Goal: Entertainment & Leisure: Consume media (video, audio)

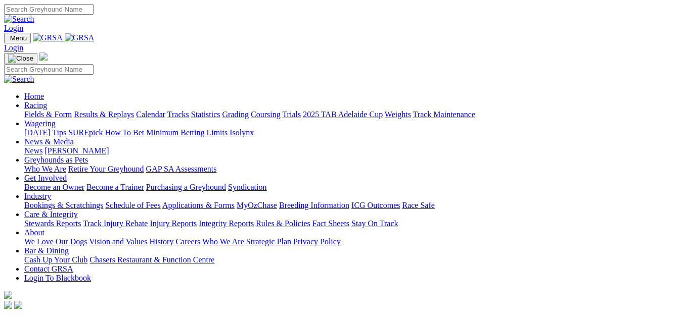
click at [29, 110] on link "Fields & Form" at bounding box center [47, 114] width 47 height 9
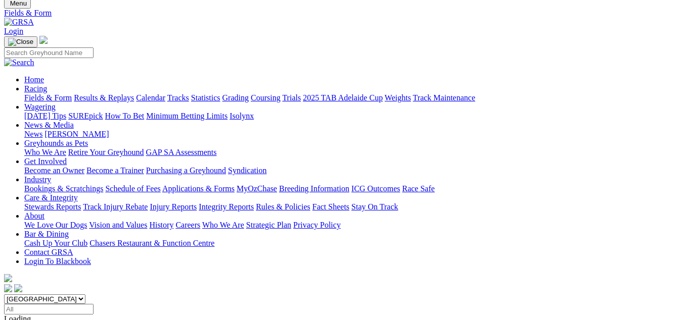
scroll to position [51, 0]
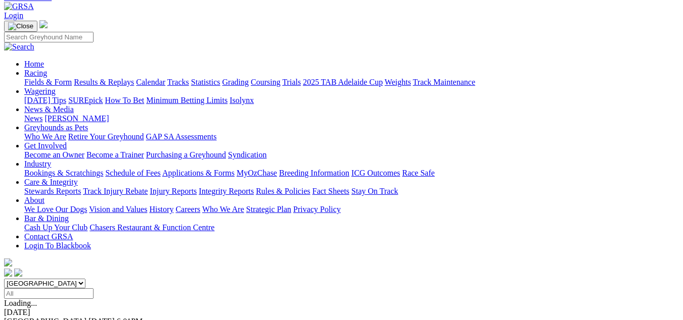
click at [113, 78] on link "Results & Replays" at bounding box center [104, 82] width 60 height 9
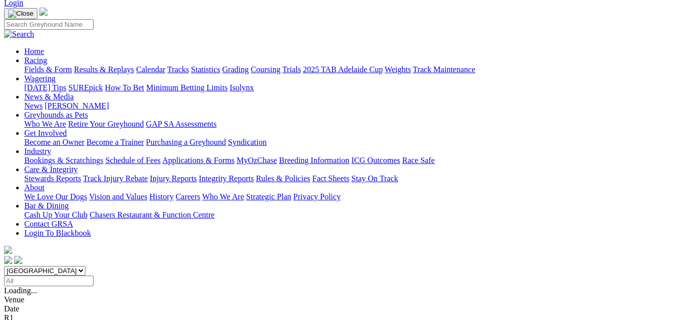
scroll to position [101, 0]
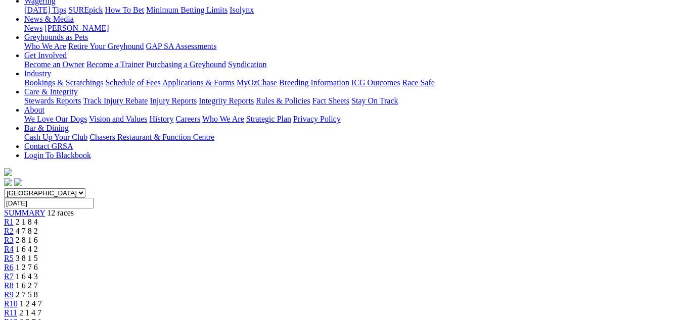
scroll to position [202, 0]
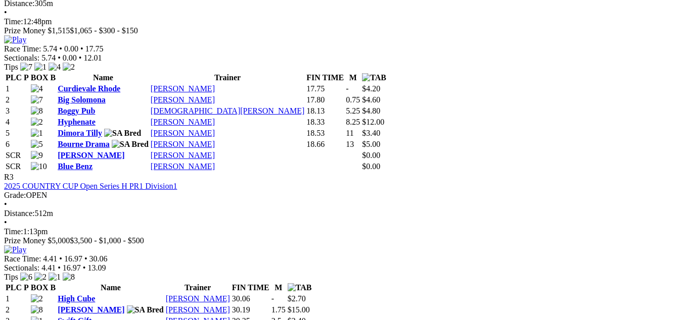
scroll to position [758, 0]
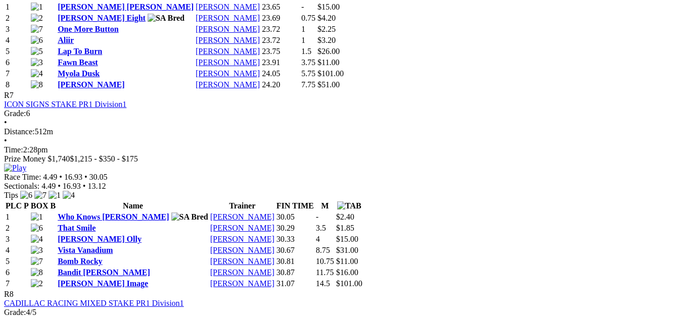
scroll to position [1617, 0]
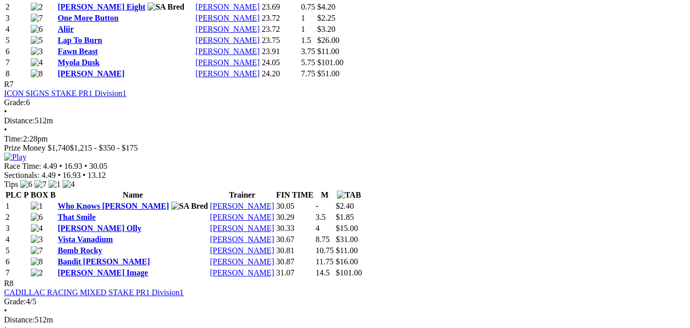
drag, startPoint x: 321, startPoint y: 79, endPoint x: 397, endPoint y: 80, distance: 75.3
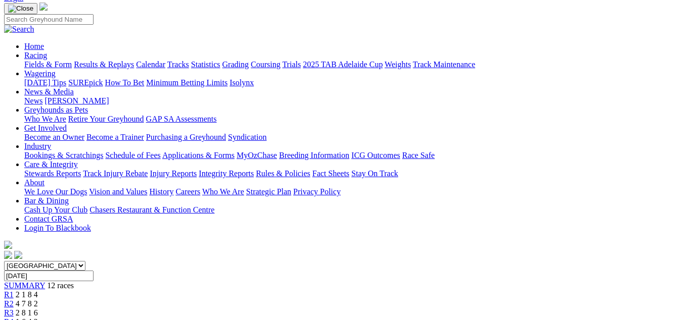
scroll to position [51, 0]
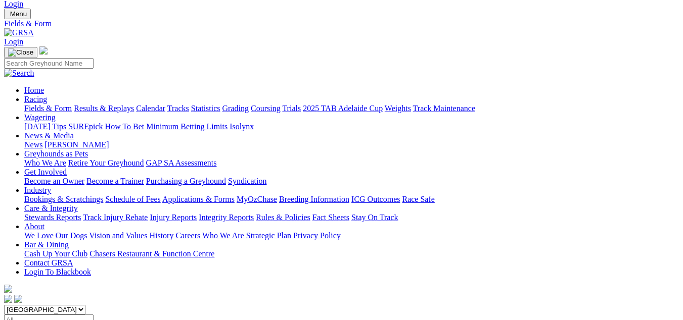
scroll to position [24, 0]
